Goal: Check status: Check status

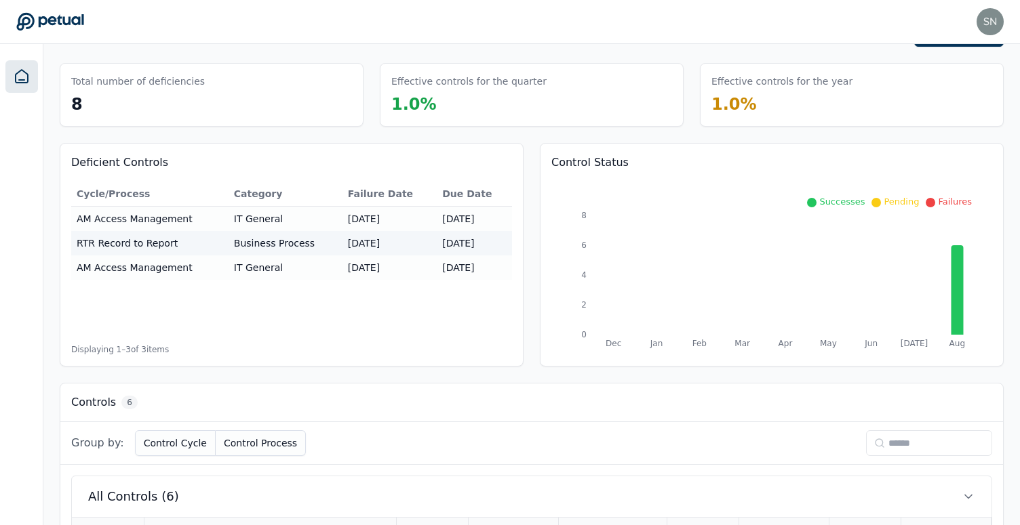
scroll to position [451, 0]
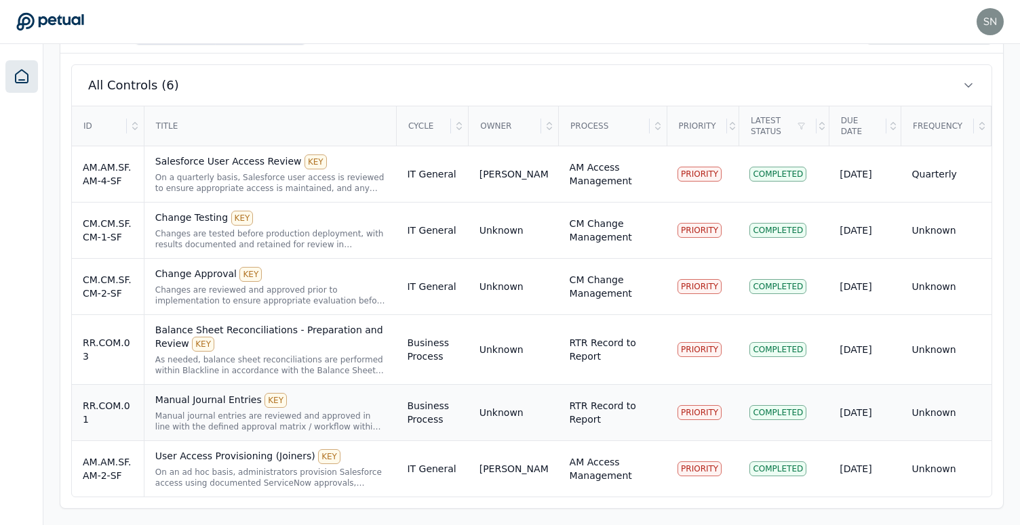
click at [401, 416] on td "Business Process" at bounding box center [432, 413] width 72 height 56
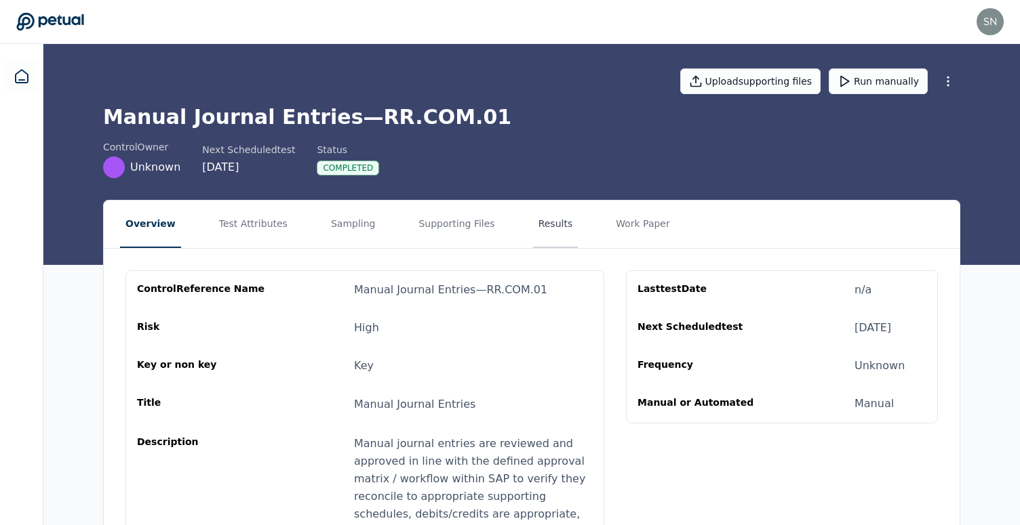
click at [549, 229] on button "Results" at bounding box center [555, 224] width 45 height 47
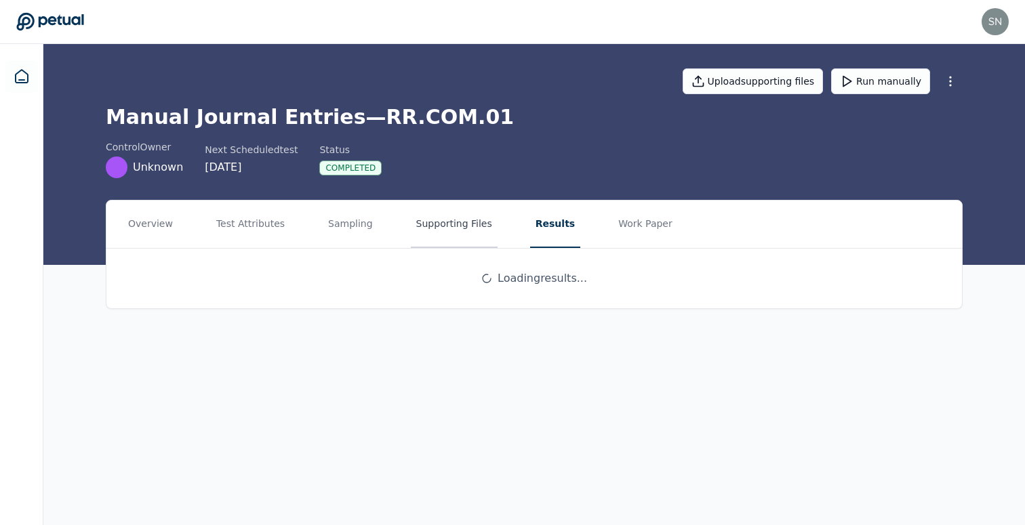
click at [439, 232] on button "Supporting Files" at bounding box center [454, 224] width 87 height 47
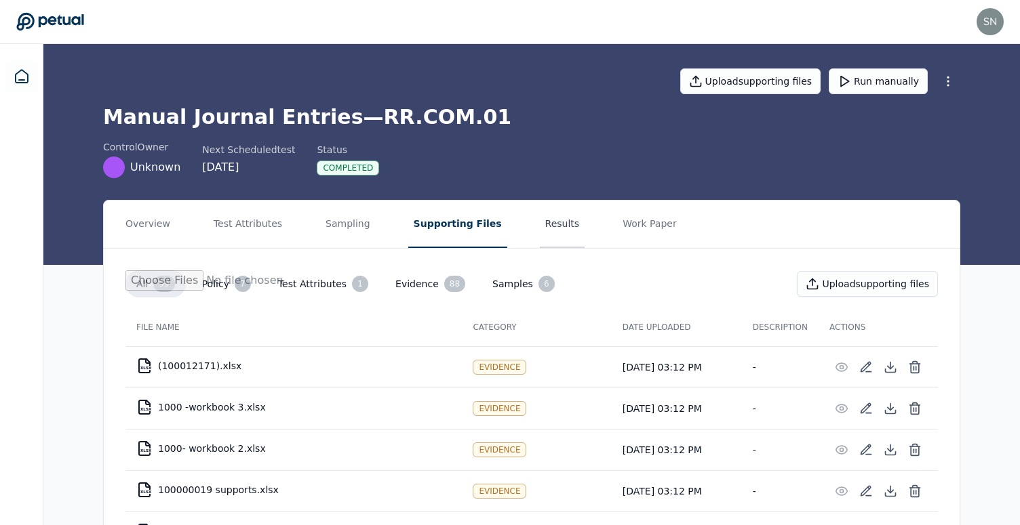
click at [540, 230] on button "Results" at bounding box center [562, 224] width 45 height 47
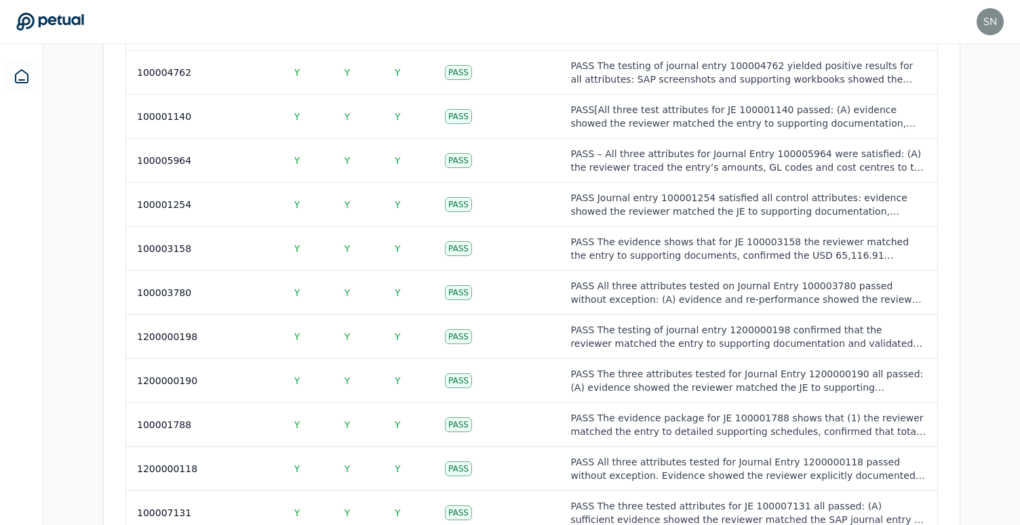
scroll to position [1994, 0]
